Goal: Find specific page/section: Find specific page/section

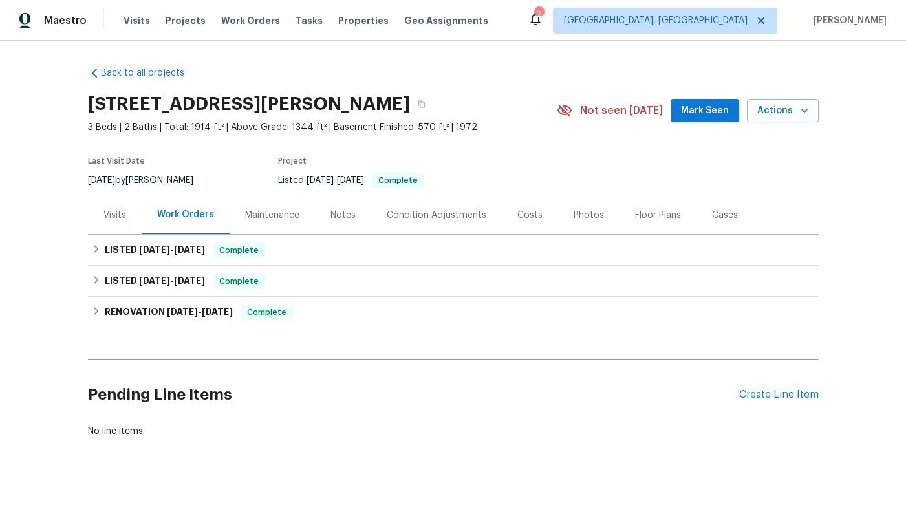
click at [215, 110] on h2 "[STREET_ADDRESS][PERSON_NAME]" at bounding box center [249, 104] width 322 height 13
click at [269, 119] on div "[STREET_ADDRESS][PERSON_NAME]" at bounding box center [322, 104] width 469 height 34
click at [198, 235] on div "LISTED [DATE] - [DATE] Complete Clean & Clear Solutions 1 CLEANING, CLEANING_MA…" at bounding box center [453, 250] width 731 height 31
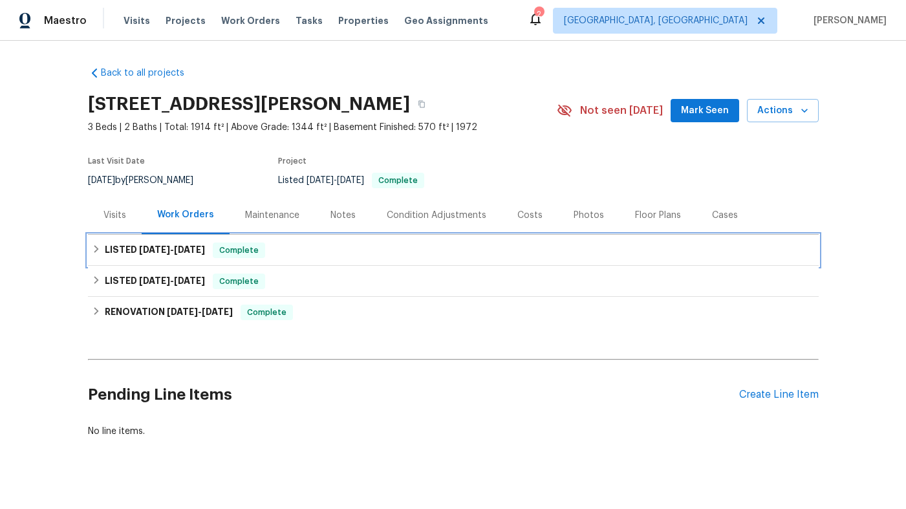
click at [198, 243] on h6 "LISTED [DATE] - [DATE]" at bounding box center [155, 251] width 100 height 16
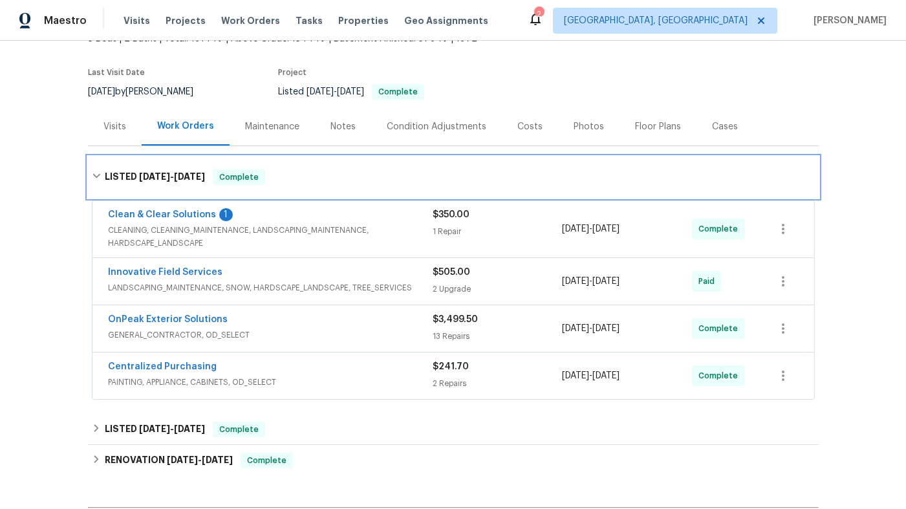
scroll to position [91, 0]
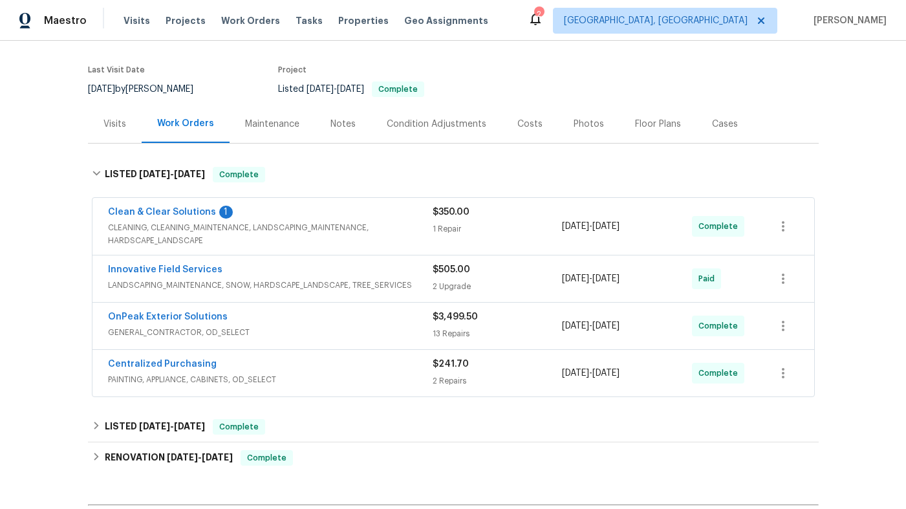
click at [234, 236] on span "CLEANING, CLEANING_MAINTENANCE, LANDSCAPING_MAINTENANCE, HARDSCAPE_LANDSCAPE" at bounding box center [270, 234] width 325 height 26
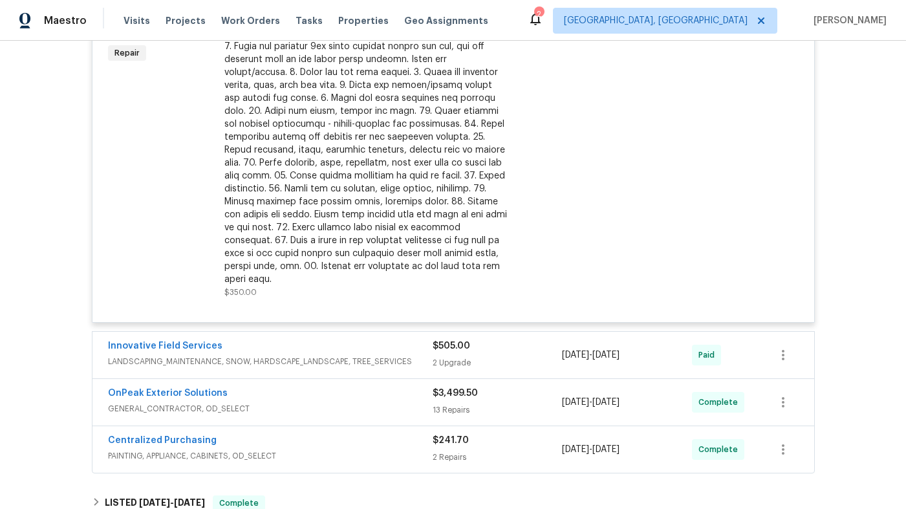
scroll to position [501, 0]
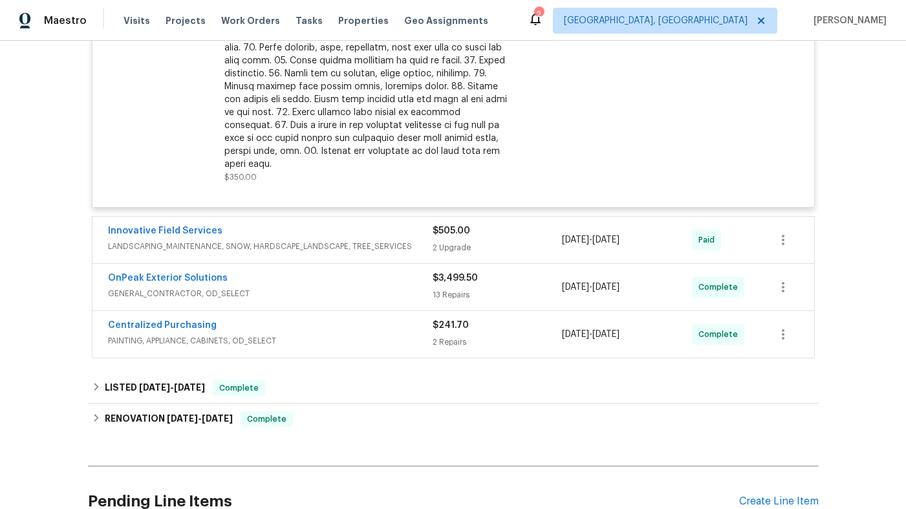
click at [252, 240] on span "LANDSCAPING_MAINTENANCE, SNOW, HARDSCAPE_LANDSCAPE, TREE_SERVICES" at bounding box center [270, 246] width 325 height 13
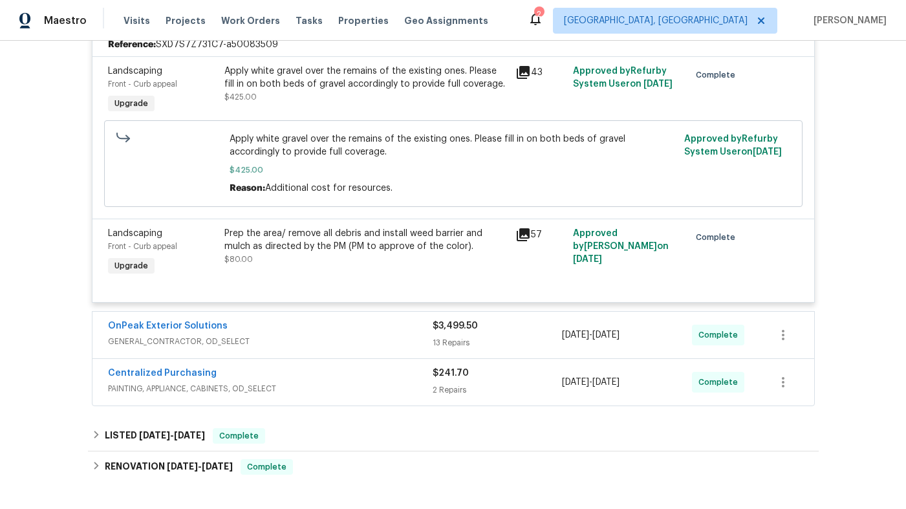
scroll to position [736, 0]
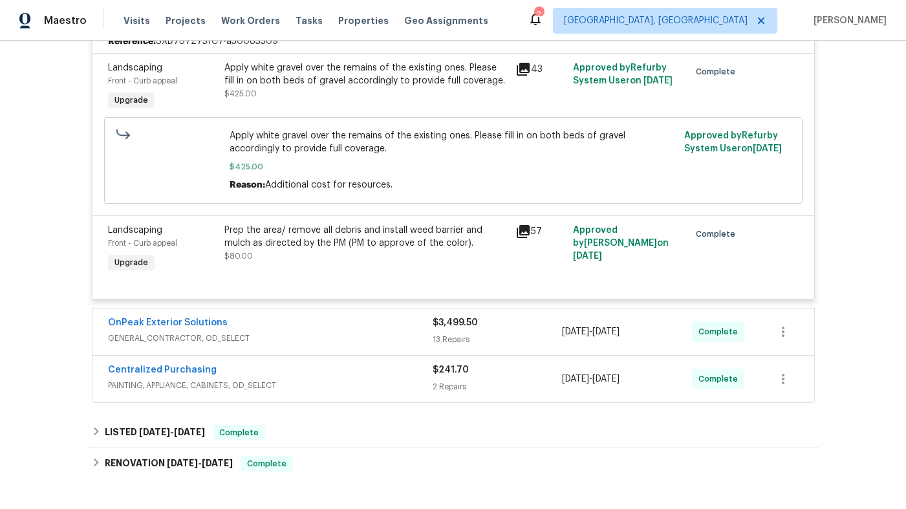
click at [252, 236] on div "Prep the area/ remove all debris and install weed barrier and mulch as directed…" at bounding box center [365, 237] width 283 height 26
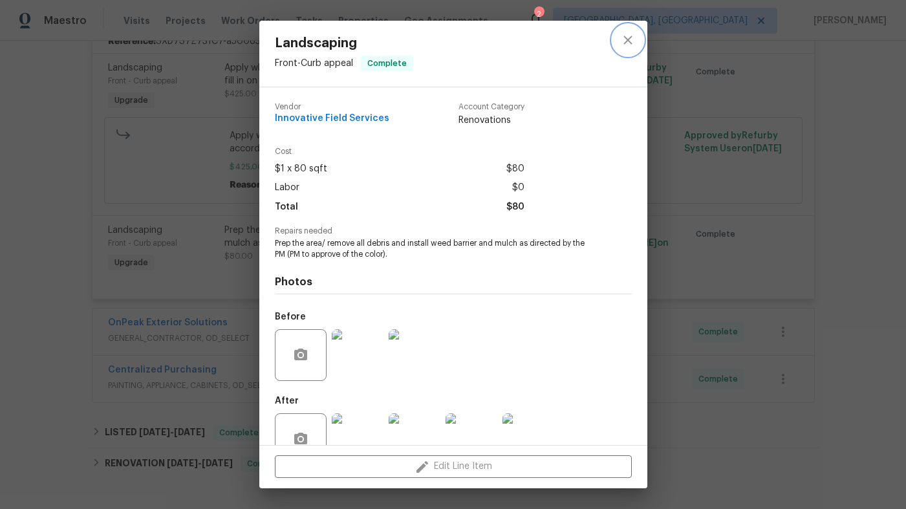
click at [629, 41] on icon "close" at bounding box center [628, 40] width 16 height 16
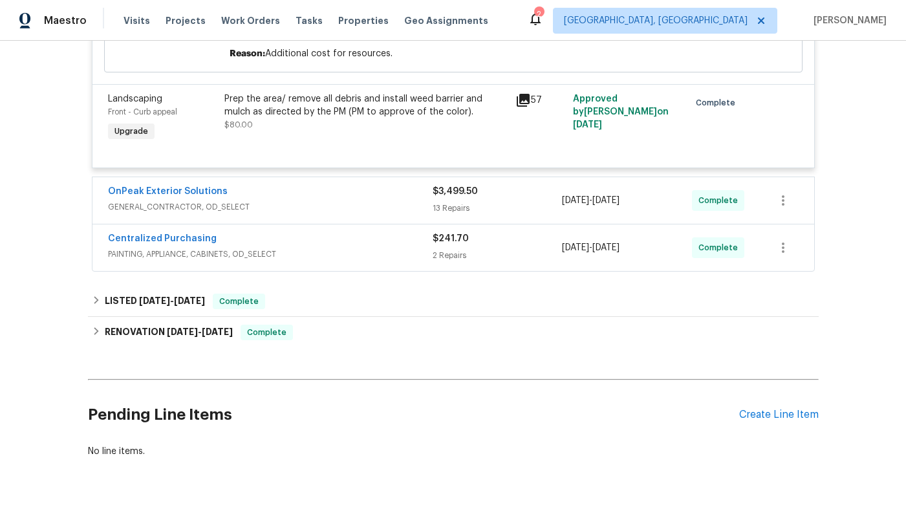
scroll to position [874, 0]
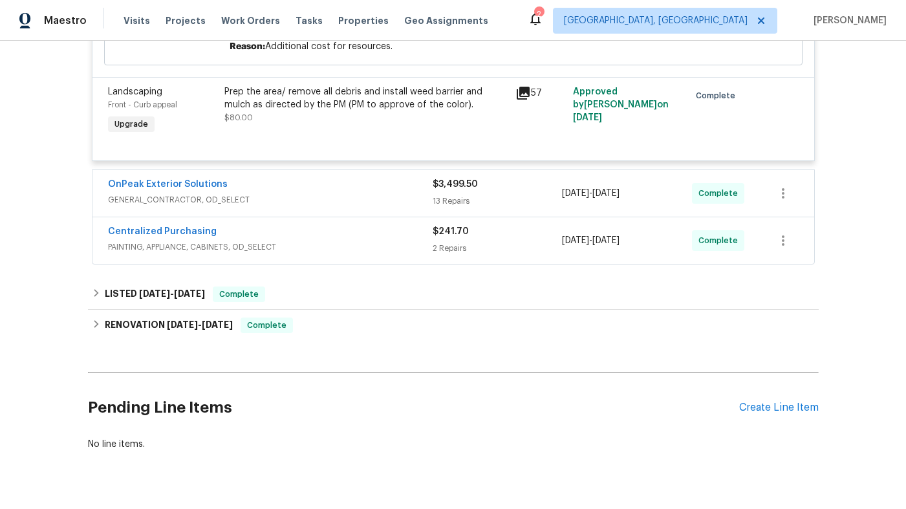
click at [365, 193] on span "GENERAL_CONTRACTOR, OD_SELECT" at bounding box center [270, 199] width 325 height 13
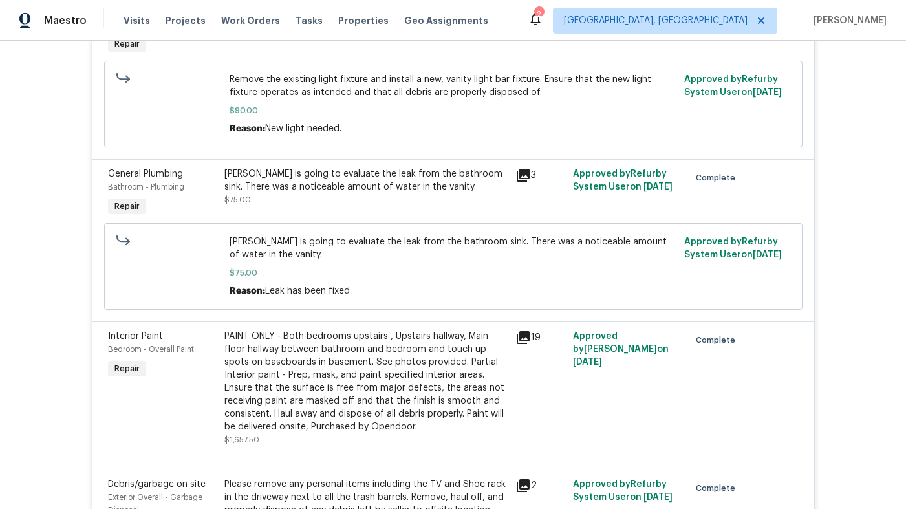
scroll to position [1155, 0]
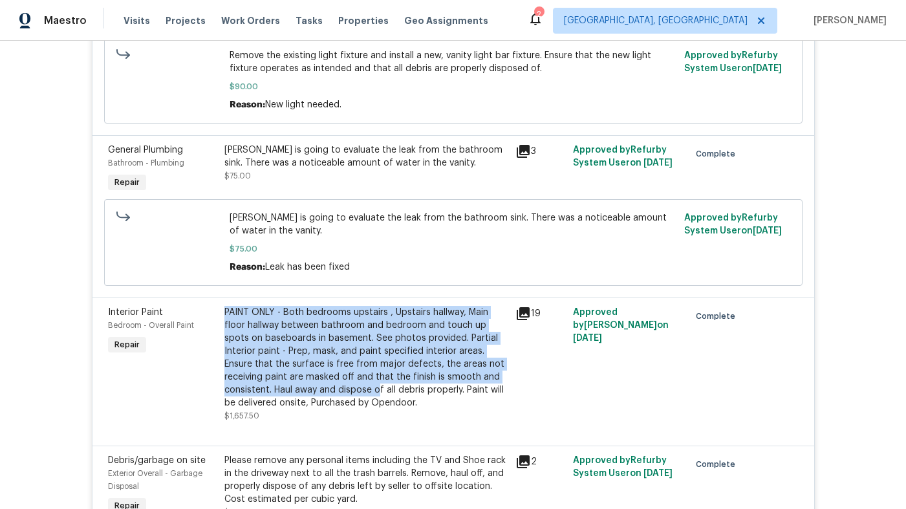
drag, startPoint x: 328, startPoint y: 290, endPoint x: 326, endPoint y: 385, distance: 94.5
click at [326, 385] on div "Interior Paint Bedroom - Overall Paint Repair PAINT ONLY - Both bedrooms upstai…" at bounding box center [454, 372] width 722 height 148
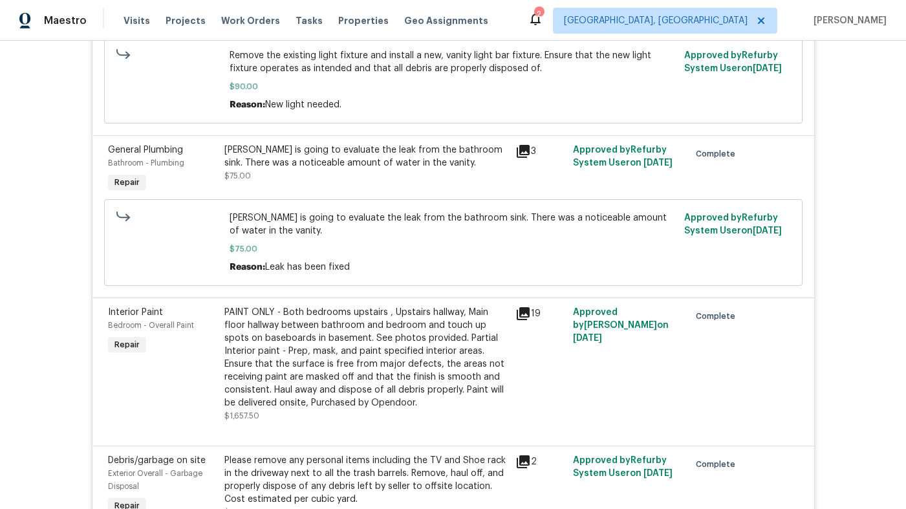
click at [25, 368] on div "Back to all projects [STREET_ADDRESS][PERSON_NAME] 3 Beds | 2 Baths | Total: 19…" at bounding box center [453, 275] width 906 height 468
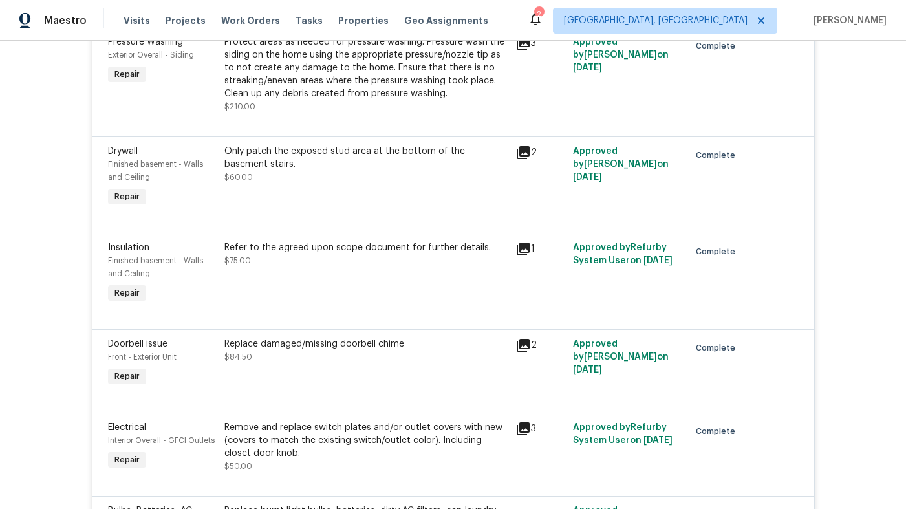
scroll to position [1764, 0]
